Goal: Answer question/provide support

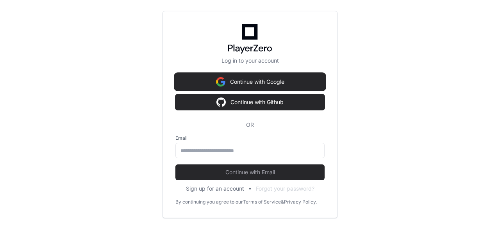
click at [270, 82] on button "Continue with Google" at bounding box center [249, 82] width 149 height 16
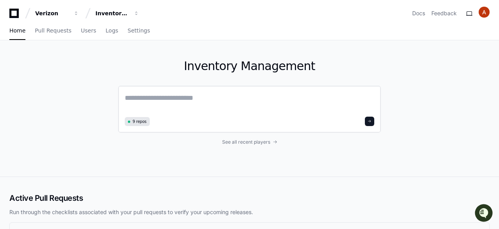
click at [179, 98] on textarea at bounding box center [249, 103] width 249 height 22
paste textarea "**********"
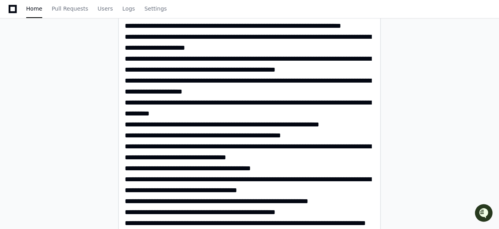
scroll to position [2598, 0]
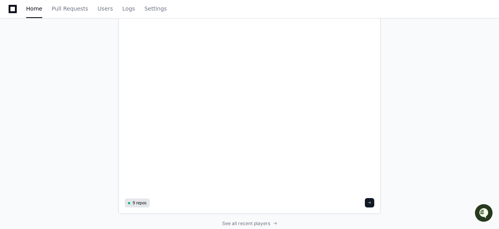
paste textarea "**********"
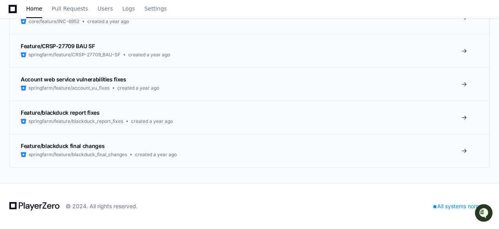
scroll to position [9055, 0]
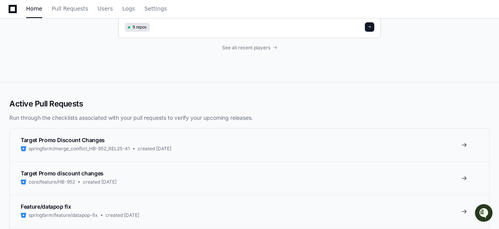
type textarea "**********"
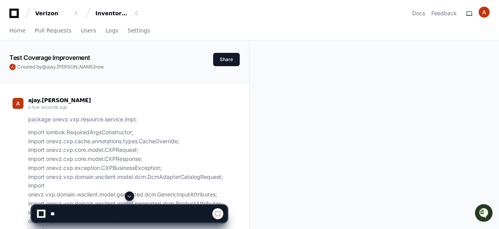
click at [127, 196] on span at bounding box center [129, 196] width 6 height 6
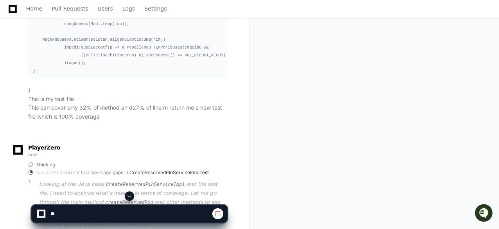
scroll to position [4484, 0]
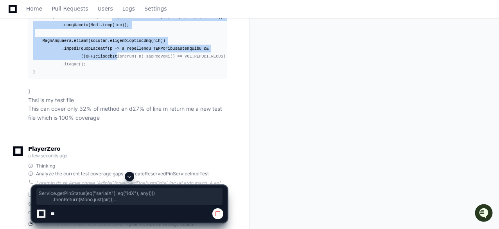
drag, startPoint x: 111, startPoint y: 42, endPoint x: 110, endPoint y: 77, distance: 35.2
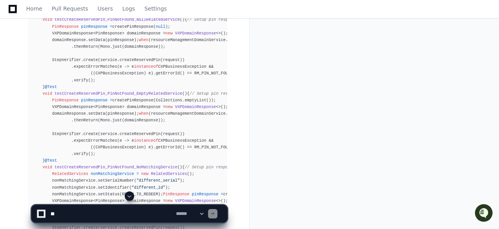
scroll to position [4718, 0]
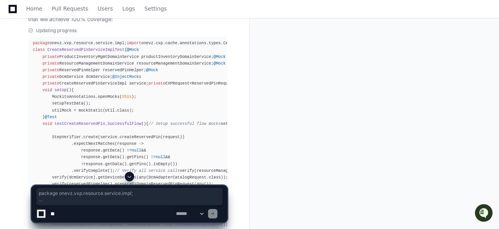
drag, startPoint x: 32, startPoint y: 65, endPoint x: 148, endPoint y: 170, distance: 157.4
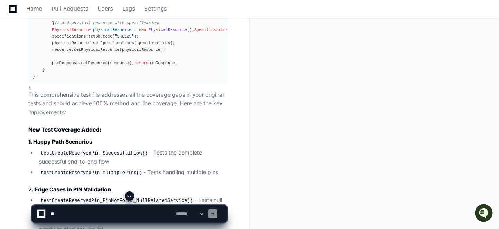
scroll to position [6930, 0]
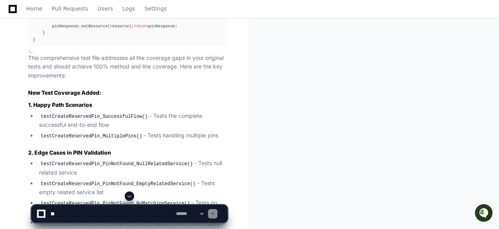
click at [128, 194] on span at bounding box center [129, 196] width 6 height 6
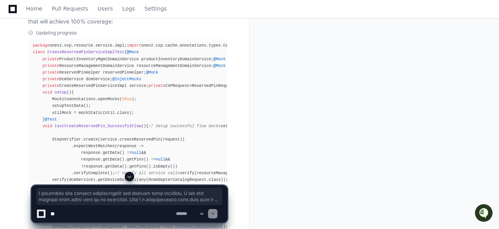
scroll to position [4712, 0]
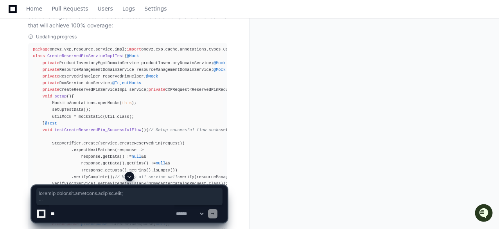
drag, startPoint x: 42, startPoint y: 142, endPoint x: 32, endPoint y: 74, distance: 69.1
copy div "package onevz.vxp.resource.service.impl; import onevz.cxp.cache.annotations.typ…"
click at [102, 210] on textarea at bounding box center [111, 213] width 125 height 17
type textarea "**********"
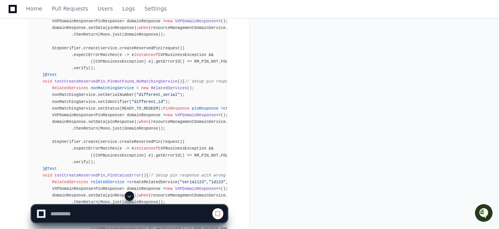
scroll to position [5041, 0]
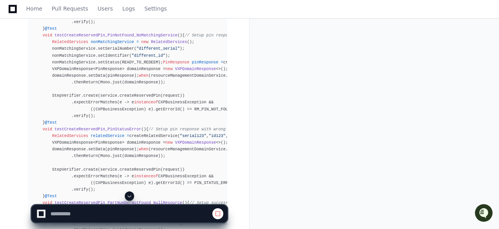
click at [130, 196] on span at bounding box center [129, 196] width 6 height 6
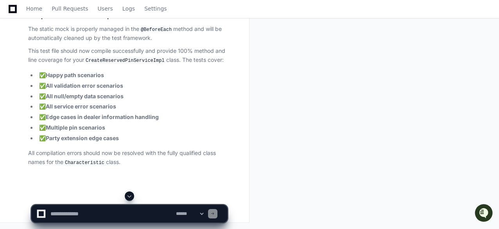
scroll to position [18451, 0]
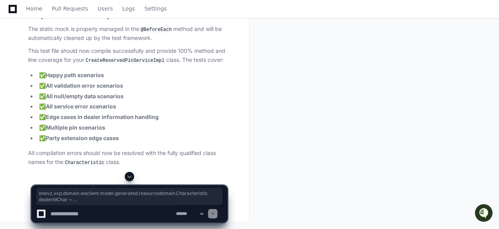
drag, startPoint x: 178, startPoint y: 94, endPoint x: 30, endPoint y: 93, distance: 148.1
copy div "onevz.vxp.domain.wsclient.model.generated.resourcedomain. Characteristic dealer…"
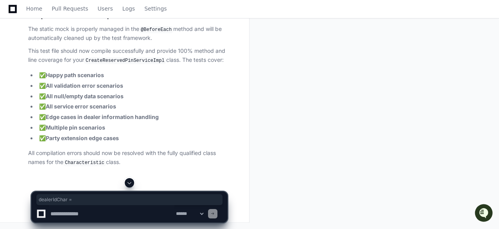
drag, startPoint x: 190, startPoint y: 93, endPoint x: 14, endPoint y: 98, distance: 176.3
copy div "dealerIdChar ="
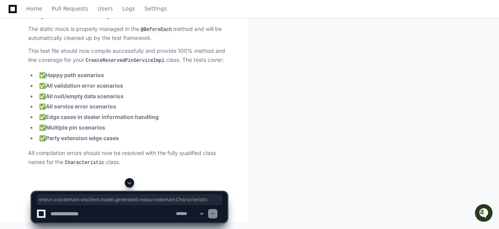
drag, startPoint x: 190, startPoint y: 93, endPoint x: 25, endPoint y: 95, distance: 164.5
copy div "onevz.vxp.domain.wsclient.model.generated.resourcedomain. Characteristic"
